Goal: Task Accomplishment & Management: Manage account settings

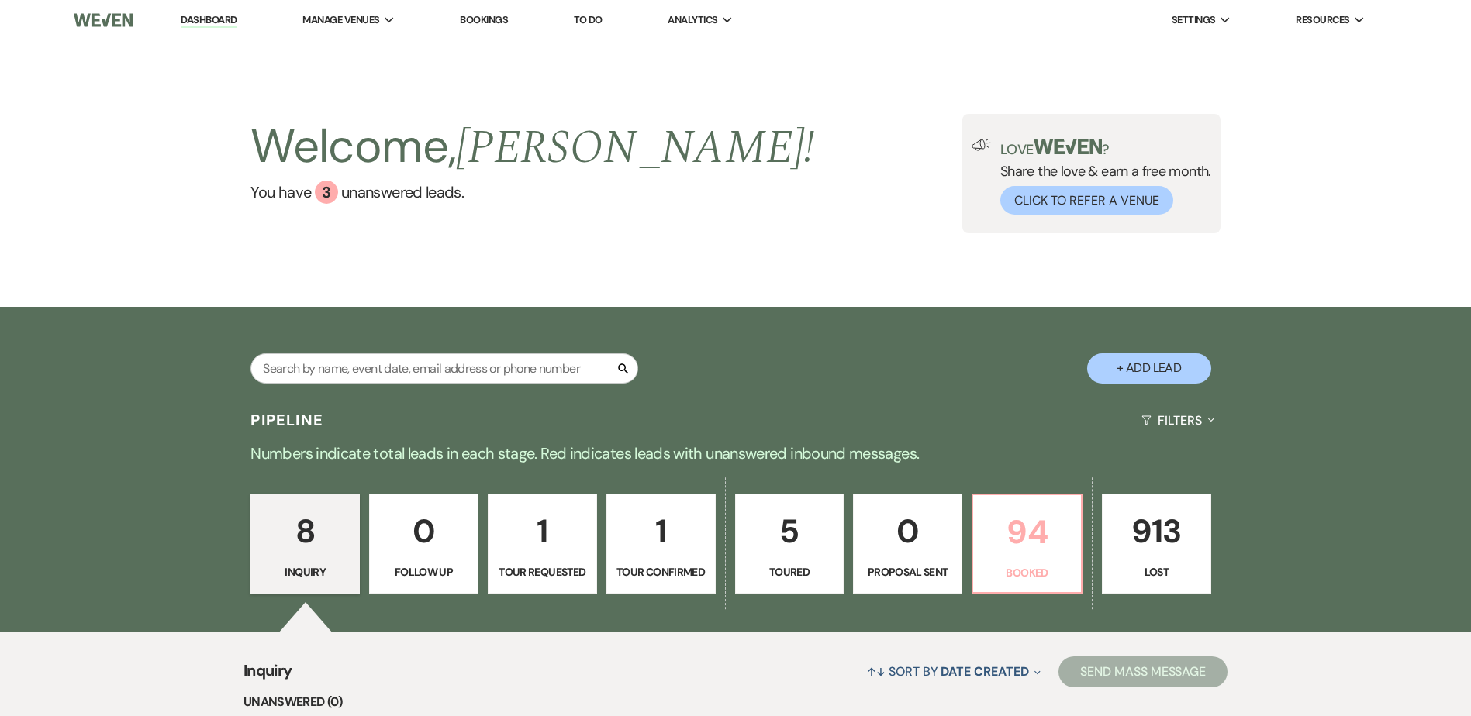
click at [1028, 554] on p "94" at bounding box center [1026, 532] width 89 height 52
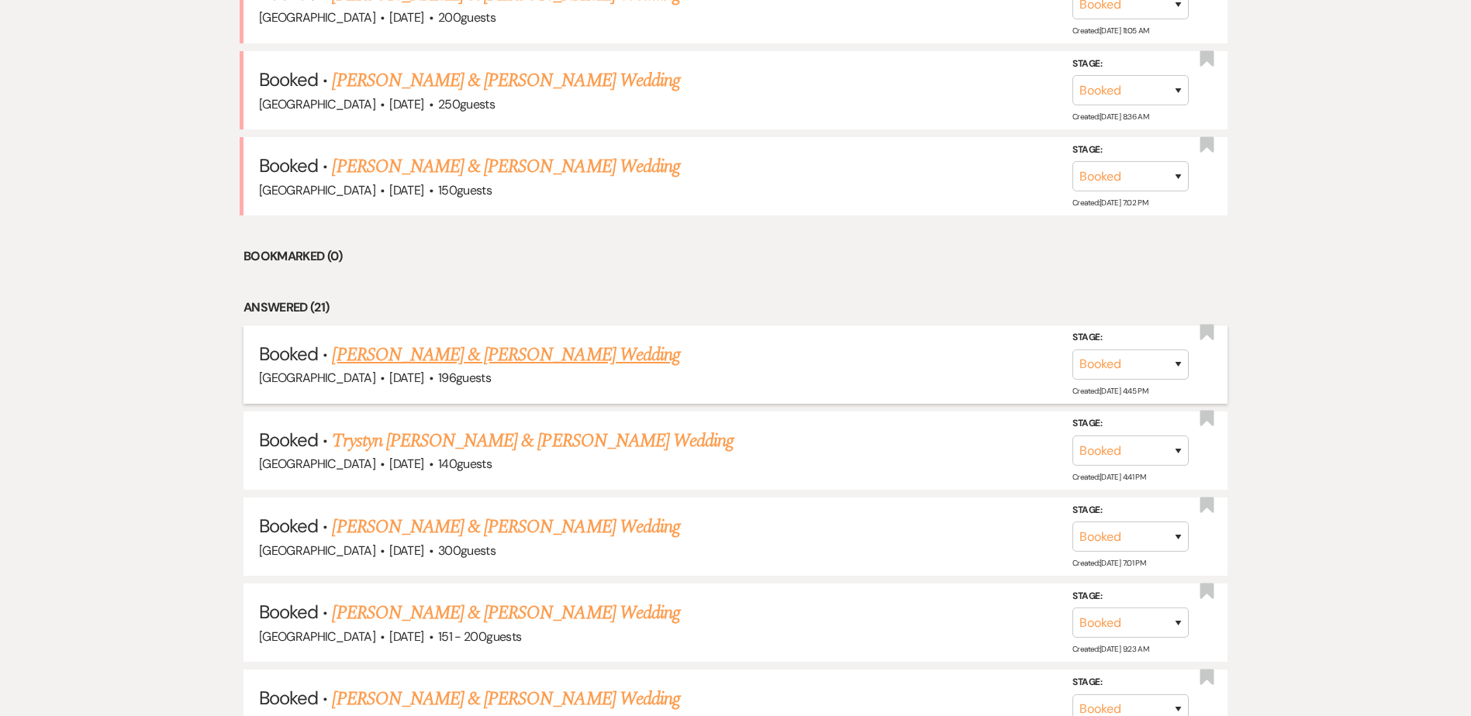
scroll to position [756, 0]
click at [537, 355] on link "[PERSON_NAME] & [PERSON_NAME] Wedding" at bounding box center [505, 354] width 347 height 28
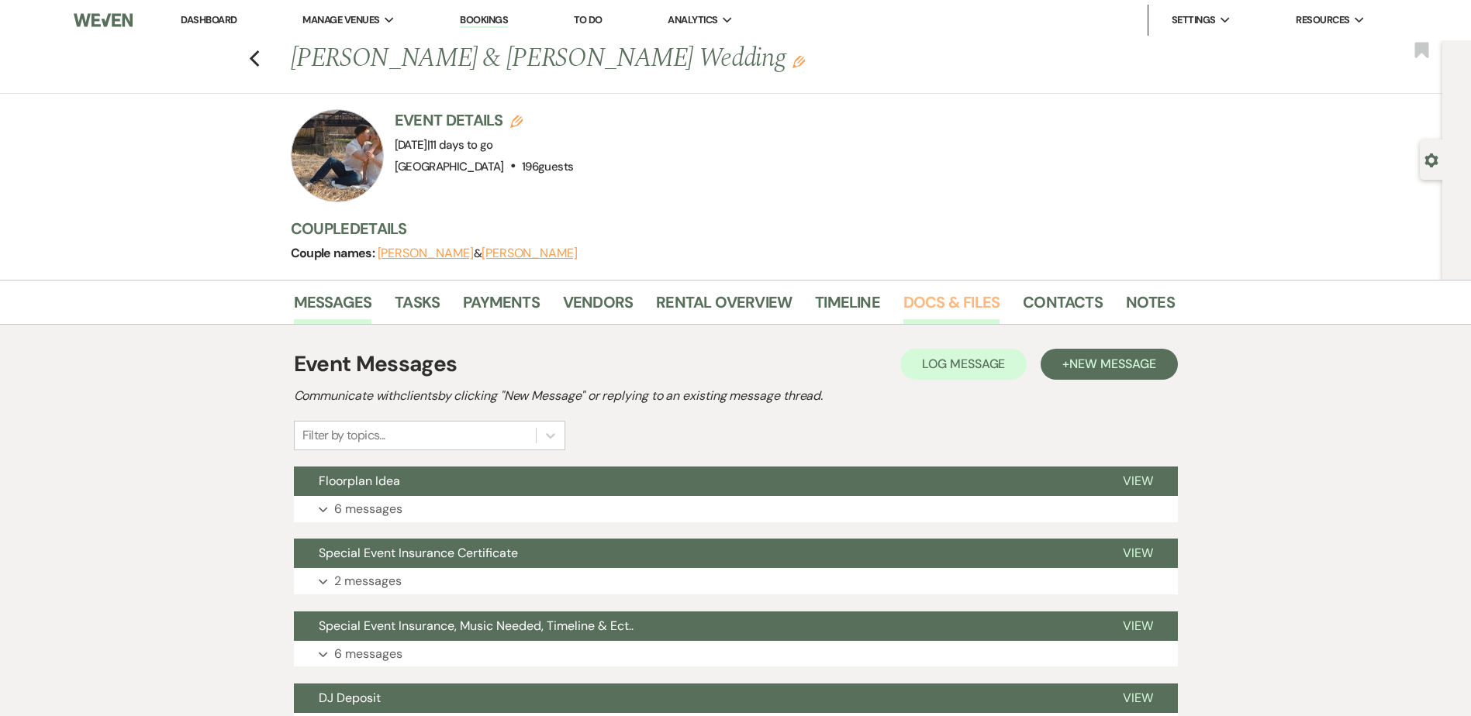
click at [914, 305] on link "Docs & Files" at bounding box center [951, 307] width 96 height 34
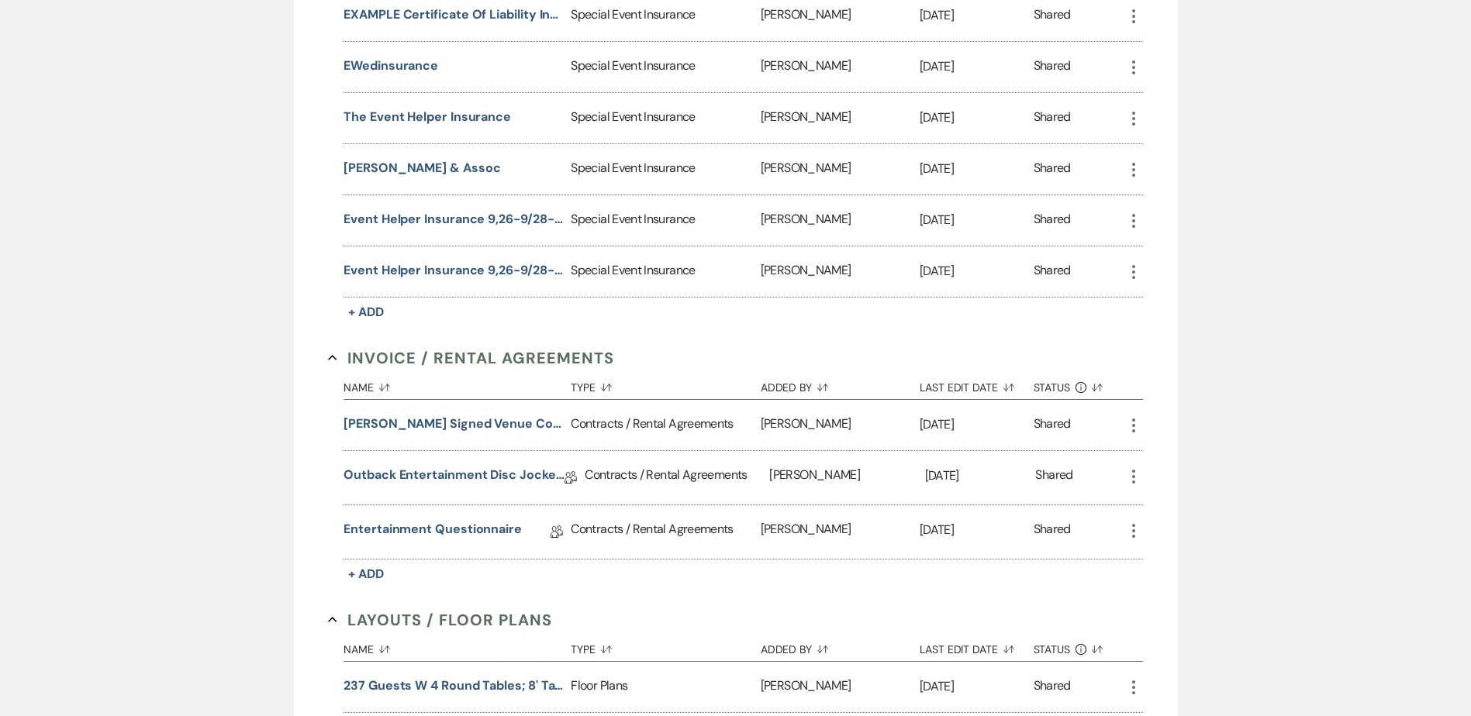
scroll to position [542, 0]
click at [484, 528] on link "Entertainment Questionnaire" at bounding box center [432, 531] width 178 height 24
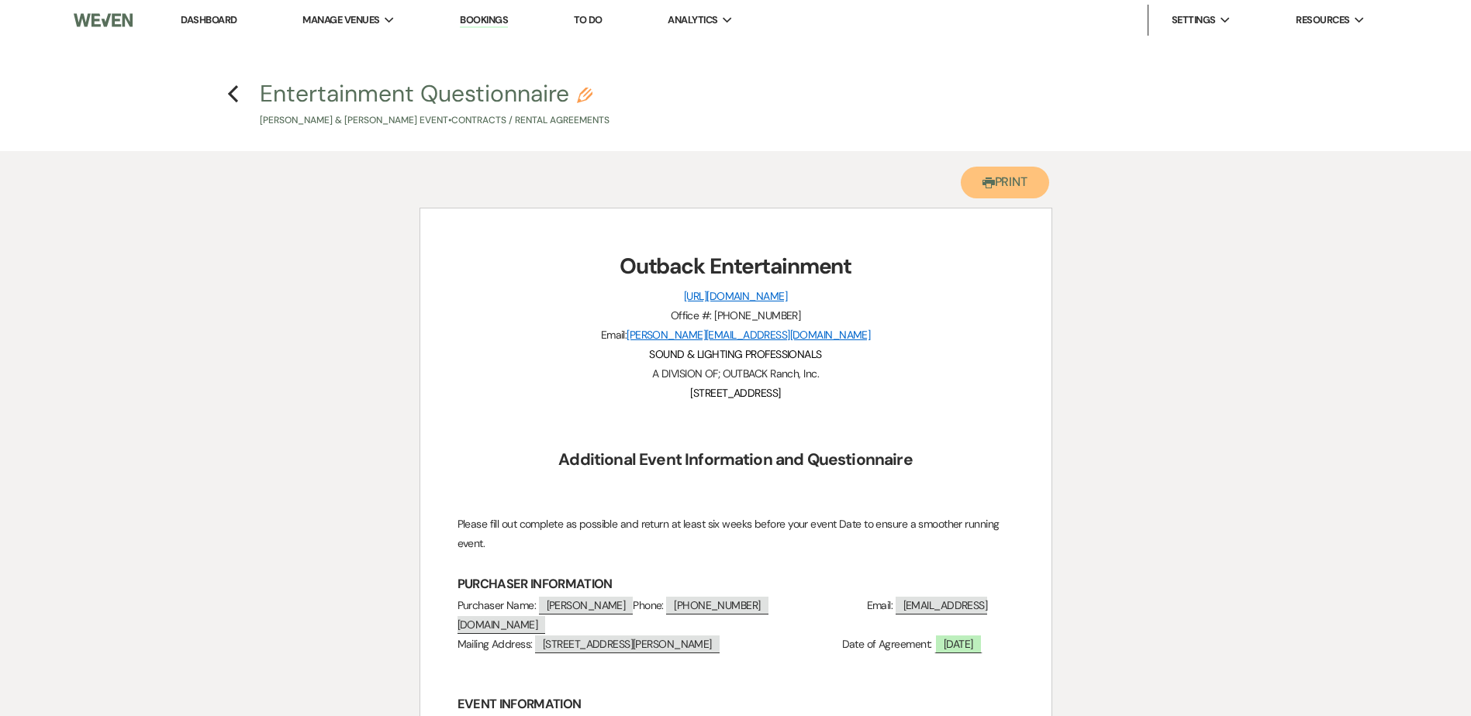
click at [1003, 188] on button "Printer Print" at bounding box center [1004, 183] width 89 height 32
click at [225, 100] on h4 "Previous Entertainment Questionnaire Pencil [PERSON_NAME] & [PERSON_NAME] Event…" at bounding box center [736, 103] width 1116 height 50
click at [231, 96] on use "button" at bounding box center [233, 93] width 10 height 17
